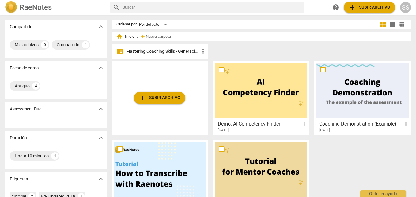
click at [179, 48] on p "Mastering Coaching Skills - Generación 32" at bounding box center [162, 51] width 73 height 6
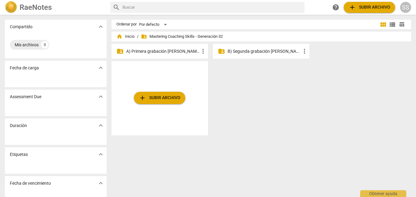
click at [179, 50] on p "A) Primera grabación [PERSON_NAME]" at bounding box center [162, 51] width 73 height 6
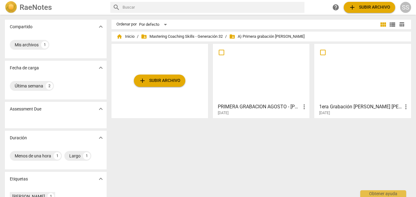
click at [255, 70] on div at bounding box center [261, 73] width 92 height 54
click at [255, 0] on html "RaeNotes search help add Subir archivo SS Compartido expand_more Mis archivos 1…" at bounding box center [208, 0] width 416 height 0
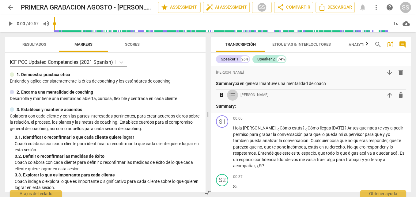
click at [233, 94] on span "format_list_bulleted" at bounding box center [232, 94] width 7 height 7
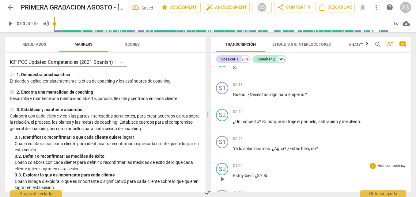
scroll to position [184, 0]
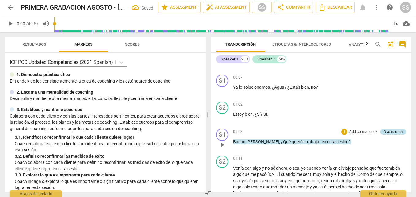
click at [380, 129] on div "3.Acuerdos" at bounding box center [393, 132] width 26 height 6
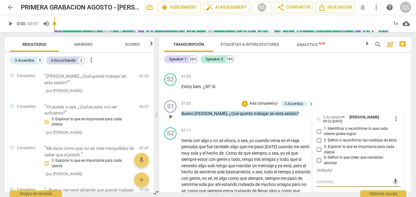
scroll to position [214, 0]
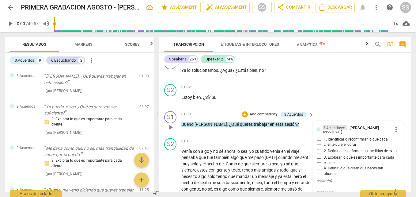
click at [342, 125] on div "3.Acuerdos" at bounding box center [335, 127] width 24 height 5
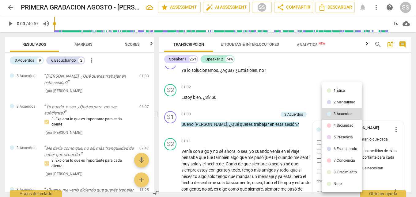
click at [382, 102] on div at bounding box center [208, 98] width 416 height 197
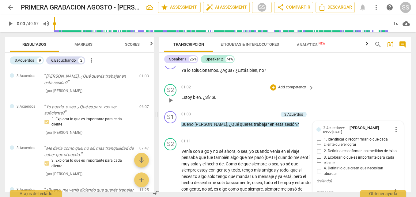
click at [394, 98] on div "S2 play_arrow pause 01:02 + Add competency keyboard_arrow_right Estoy bien . ¿S…" at bounding box center [285, 94] width 252 height 27
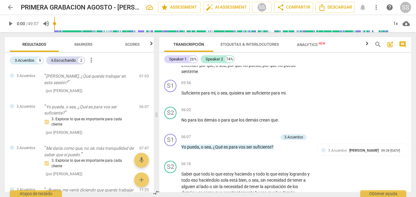
scroll to position [643, 0]
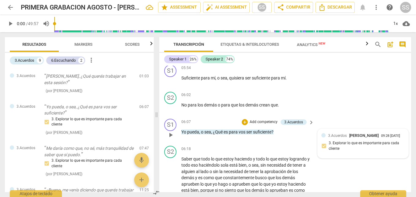
click at [378, 132] on div "3.Acuerdos Seba Sosa 09:28 08-10-2025" at bounding box center [366, 135] width 77 height 6
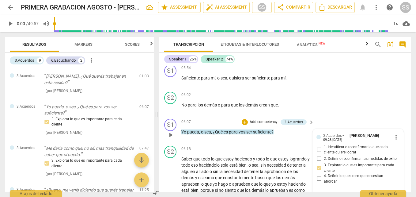
click at [320, 164] on input "3. Explorar lo que es importante para cada cliente" at bounding box center [319, 167] width 10 height 7
checkbox input "false"
click at [357, 99] on div "S2 play_arrow pause 06:02 + Add competency keyboard_arrow_right No para los dem…" at bounding box center [285, 102] width 252 height 27
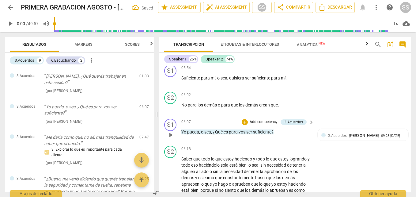
drag, startPoint x: 342, startPoint y: 120, endPoint x: 384, endPoint y: 117, distance: 42.3
click at [384, 117] on div "S1 play_arrow pause 06:07 + Add competency 3.Acuerdos keyboard_arrow_right Yo p…" at bounding box center [285, 129] width 252 height 27
drag, startPoint x: 392, startPoint y: 130, endPoint x: 374, endPoint y: 131, distance: 17.8
click at [381, 134] on div "09:28 08-10-2025" at bounding box center [390, 136] width 19 height 4
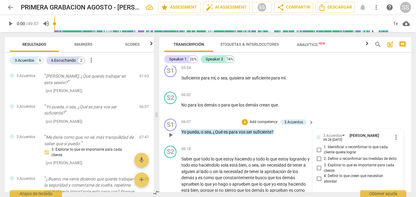
scroll to position [704, 0]
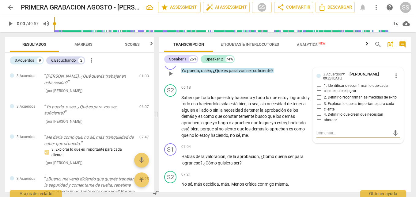
click at [393, 72] on span "more_vert" at bounding box center [395, 75] width 7 height 7
click at [397, 83] on li "Borrar" at bounding box center [400, 82] width 21 height 12
click at [235, 25] on div at bounding box center [208, 98] width 416 height 197
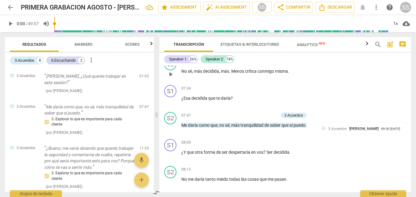
scroll to position [827, 0]
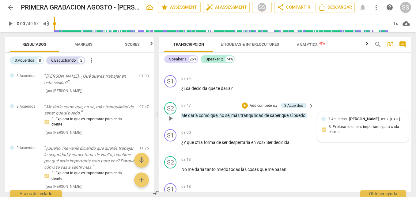
click at [323, 123] on div "3.Acuerdos Seba Sosa 09:30 08-10-2025 3. Explorar lo que es importante para cad…" at bounding box center [362, 127] width 83 height 22
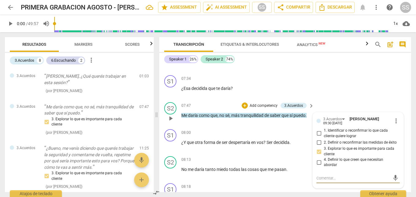
click at [318, 148] on input "3. Explorar lo que es importante para cada cliente" at bounding box center [319, 151] width 10 height 7
checkbox input "false"
click at [395, 117] on span "more_vert" at bounding box center [395, 120] width 7 height 7
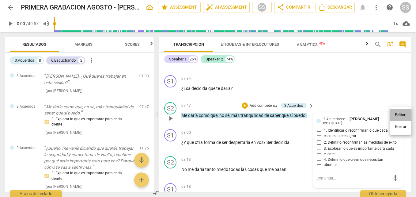
click at [395, 113] on li "Editar" at bounding box center [400, 115] width 21 height 12
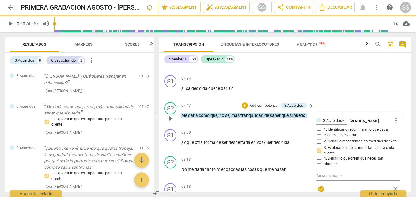
scroll to position [894, 0]
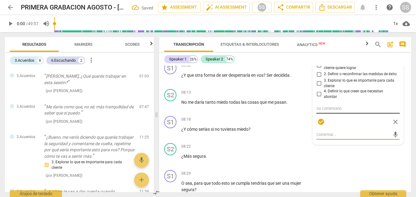
checkbox input "false"
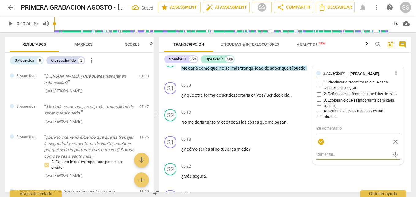
scroll to position [863, 0]
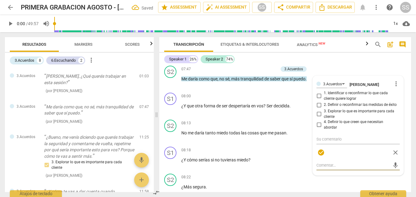
click at [396, 80] on span "more_vert" at bounding box center [395, 83] width 7 height 7
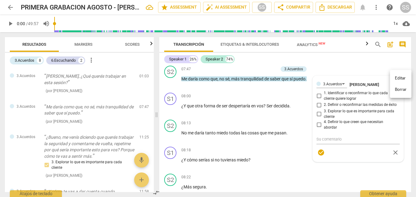
click at [399, 91] on li "Borrar" at bounding box center [400, 90] width 21 height 12
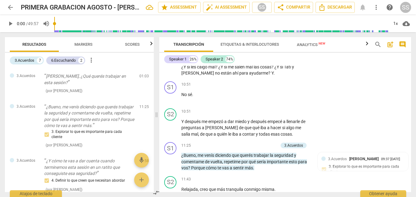
scroll to position [1231, 0]
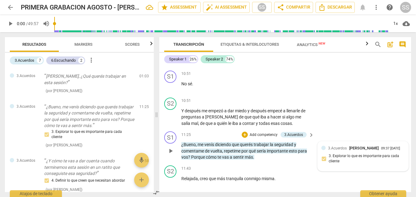
click at [375, 151] on div "3.Acuerdos Seba Sosa 09:37 08-10-2025" at bounding box center [366, 148] width 77 height 6
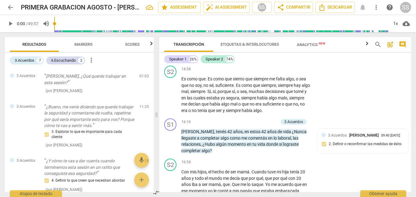
scroll to position [1646, 0]
click at [357, 132] on div "3.Acuerdos Seba Sosa 09:40 08-10-2025 2. Definir o reconfirmar las medidas de é…" at bounding box center [363, 141] width 91 height 26
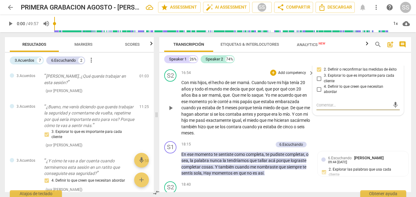
scroll to position [1742, 0]
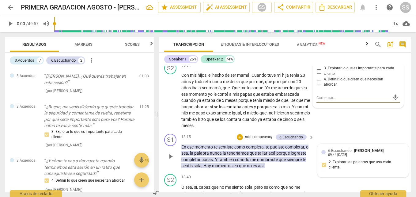
click at [374, 168] on div "6.Escuchando Seba Sosa 09:44 08-10-2025 2. Explorar las palabras que usa cada c…" at bounding box center [363, 160] width 91 height 33
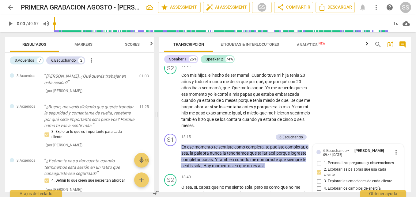
scroll to position [1838, 0]
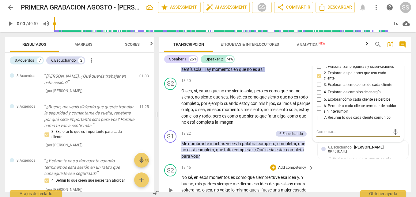
click at [318, 170] on div "S2 play_arrow pause 19:45 + Add competency keyboard_arrow_right No sé , en esos…" at bounding box center [285, 184] width 252 height 47
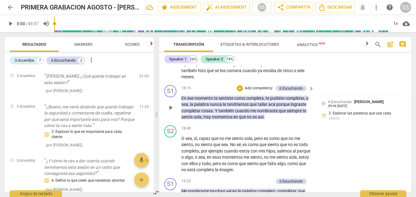
scroll to position [1777, 0]
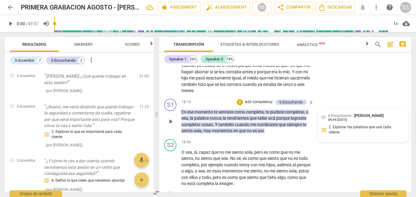
click at [360, 118] on span "[PERSON_NAME]" at bounding box center [368, 115] width 29 height 5
click at [360, 118] on div "6.Escuchando Seba Sosa 09:44 08-10-2025" at bounding box center [366, 116] width 77 height 9
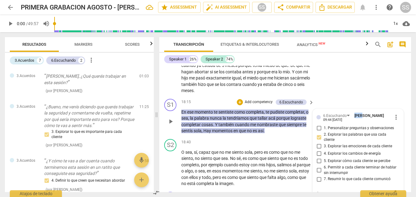
scroll to position [1778, 0]
drag, startPoint x: 360, startPoint y: 118, endPoint x: 315, endPoint y: 136, distance: 48.5
click at [318, 134] on input "2. Explorar las palabras que usa cada cliente" at bounding box center [319, 136] width 10 height 7
click at [319, 135] on input "2. Explorar las palabras que usa cada cliente" at bounding box center [319, 136] width 10 height 7
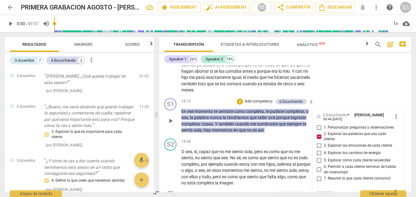
checkbox input "true"
click at [393, 118] on span "more_vert" at bounding box center [395, 116] width 7 height 7
click at [403, 129] on li "Borrar" at bounding box center [400, 129] width 21 height 12
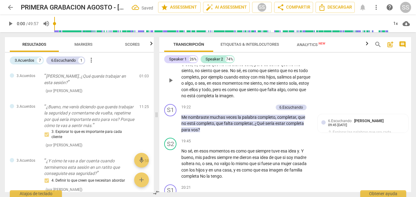
scroll to position [1870, 0]
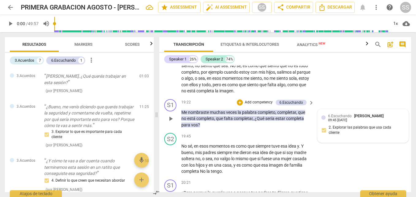
click at [347, 118] on div "09:45 08-10-2025" at bounding box center [337, 120] width 19 height 4
click at [374, 117] on span "[PERSON_NAME]" at bounding box center [368, 115] width 29 height 5
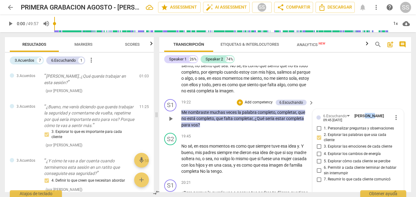
scroll to position [1871, 0]
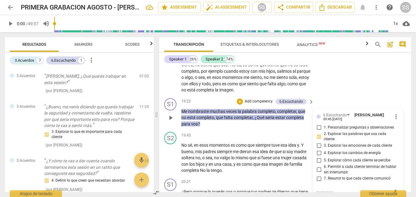
drag, startPoint x: 374, startPoint y: 117, endPoint x: 392, endPoint y: 117, distance: 17.8
click at [392, 117] on span "more_vert" at bounding box center [395, 116] width 7 height 7
click at [318, 137] on div at bounding box center [208, 98] width 416 height 197
click at [318, 137] on input "2. Explorar las palabras que usa cada cliente" at bounding box center [319, 136] width 10 height 7
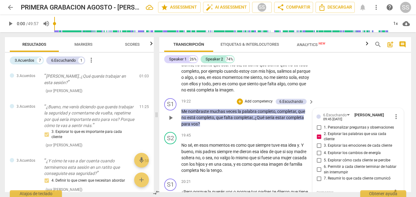
click at [318, 137] on input "2. Explorar las palabras que usa cada cliente" at bounding box center [319, 136] width 10 height 7
click at [317, 135] on input "2. Explorar las palabras que usa cada cliente" at bounding box center [319, 136] width 10 height 7
checkbox input "false"
click at [393, 119] on span "more_vert" at bounding box center [395, 116] width 7 height 7
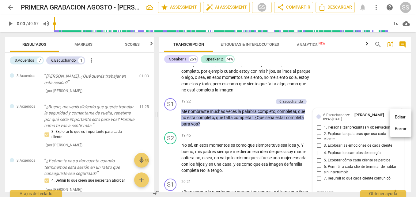
click at [398, 129] on li "Borrar" at bounding box center [400, 129] width 21 height 12
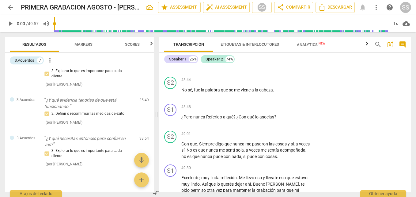
scroll to position [220, 0]
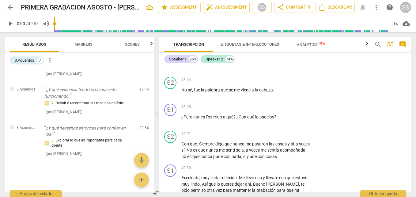
drag, startPoint x: 153, startPoint y: 92, endPoint x: 143, endPoint y: 171, distance: 79.0
click at [143, 177] on span "add" at bounding box center [141, 179] width 7 height 7
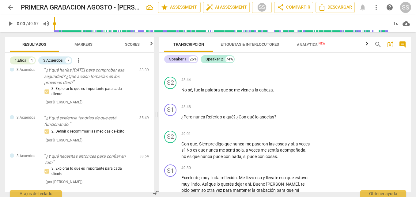
scroll to position [0, 0]
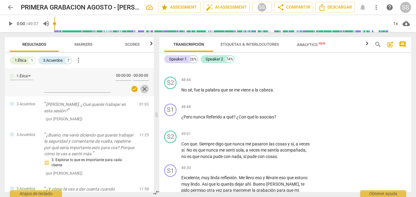
click at [141, 90] on span "close" at bounding box center [144, 88] width 7 height 7
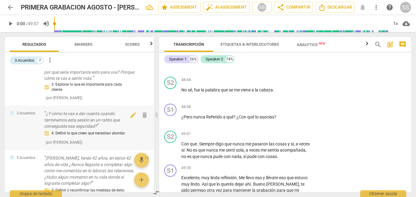
scroll to position [61, 0]
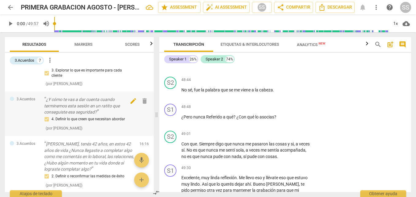
click at [141, 103] on span "delete" at bounding box center [144, 100] width 7 height 7
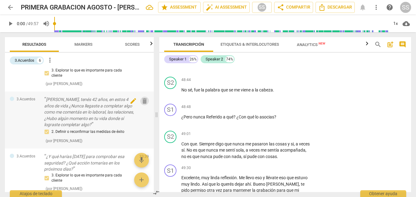
click at [142, 99] on span "delete" at bounding box center [144, 100] width 7 height 7
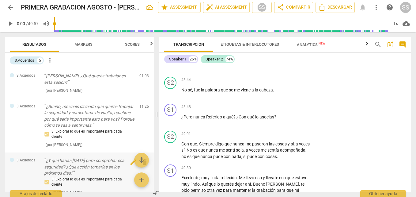
scroll to position [0, 0]
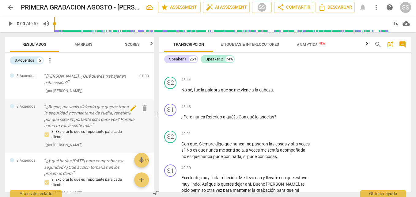
click at [142, 107] on span "delete" at bounding box center [144, 107] width 7 height 7
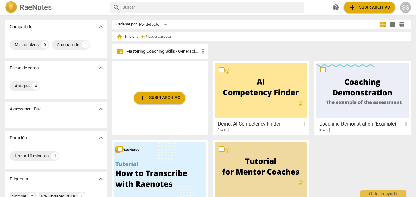
click at [185, 50] on p "Mastering Coaching Skills - Generación 32" at bounding box center [162, 51] width 73 height 6
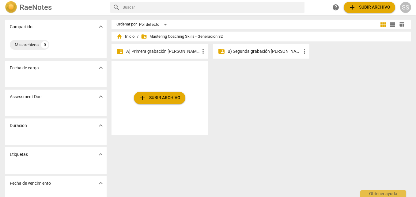
click at [183, 49] on p "A) Primera grabación [PERSON_NAME]" at bounding box center [162, 51] width 73 height 6
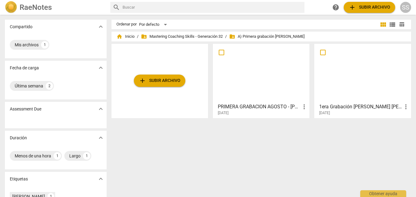
click at [255, 86] on div at bounding box center [261, 73] width 92 height 54
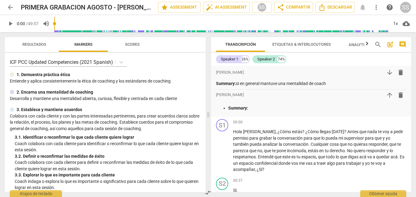
click at [23, 43] on span "Resultados" at bounding box center [34, 44] width 24 height 5
